Goal: Task Accomplishment & Management: Manage account settings

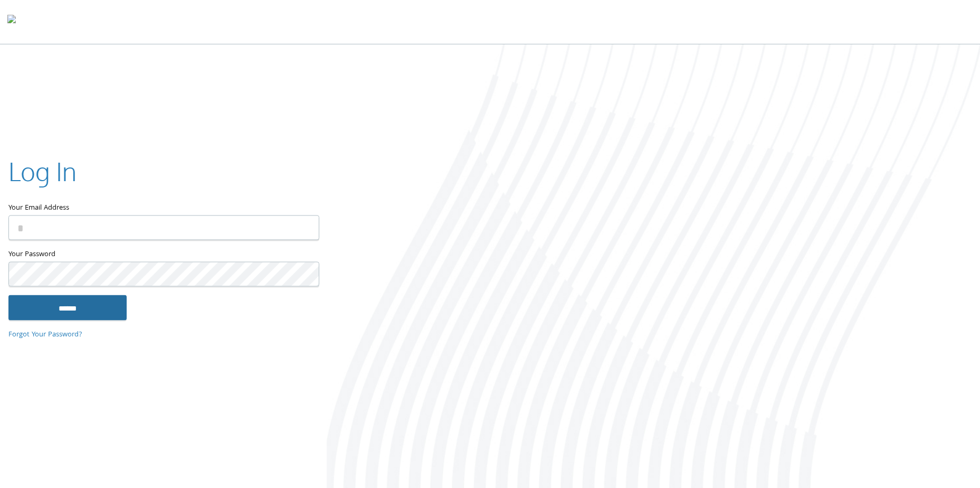
type input "**********"
click at [90, 300] on input "******" at bounding box center [67, 307] width 118 height 25
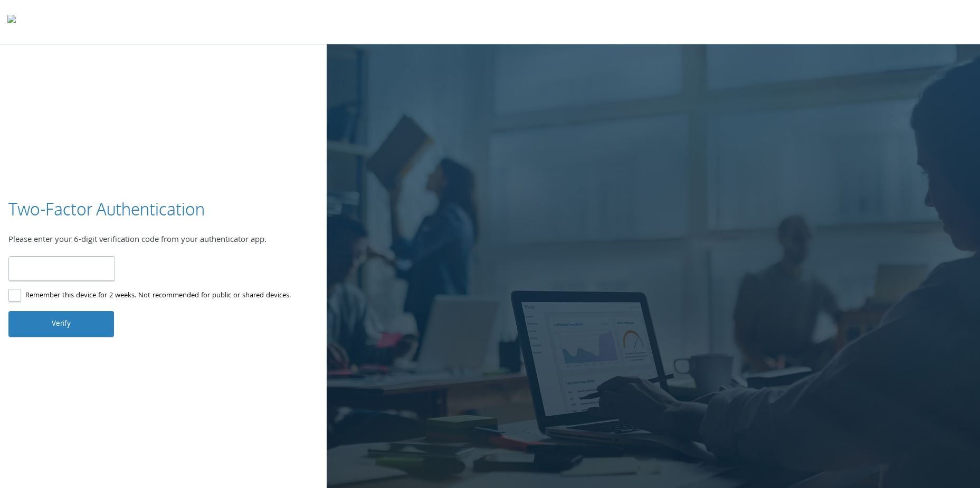
type input "******"
